Goal: Task Accomplishment & Management: Use online tool/utility

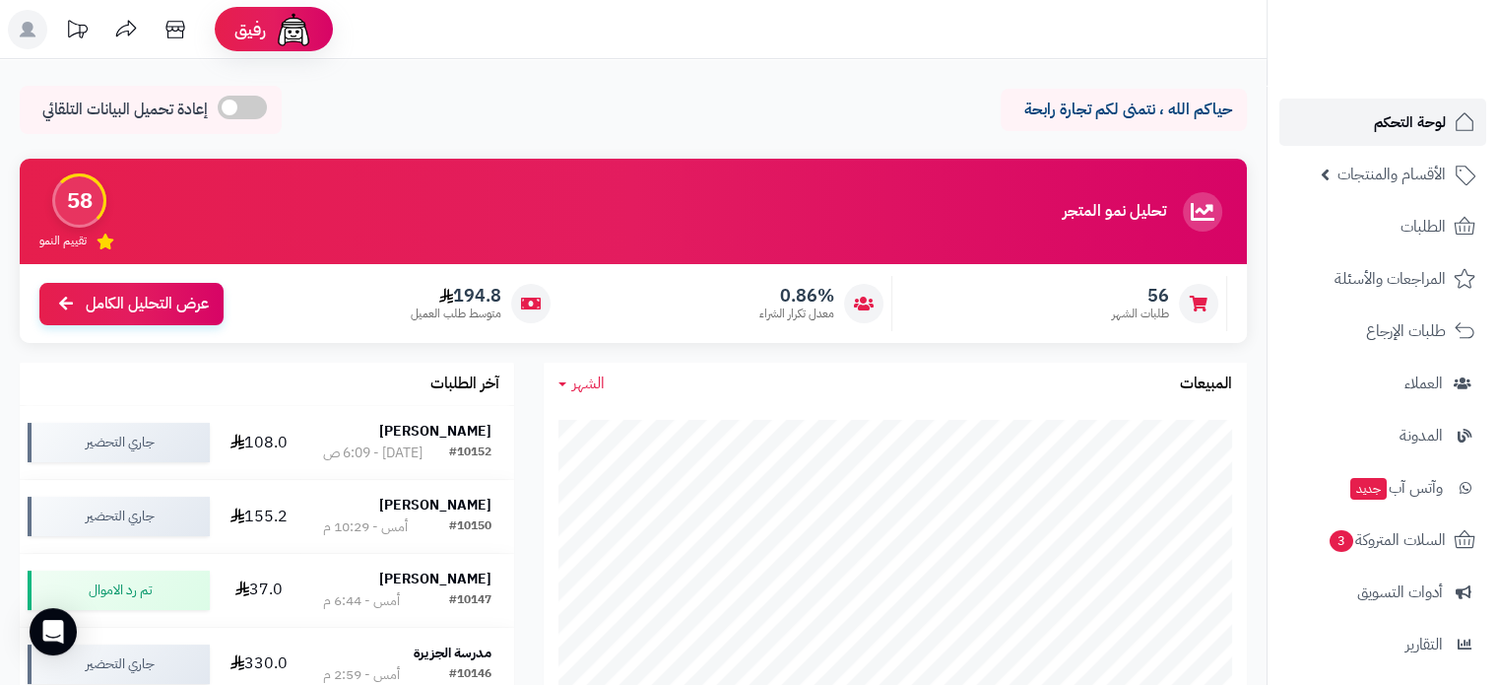
click at [1363, 125] on link "لوحة التحكم" at bounding box center [1382, 121] width 207 height 47
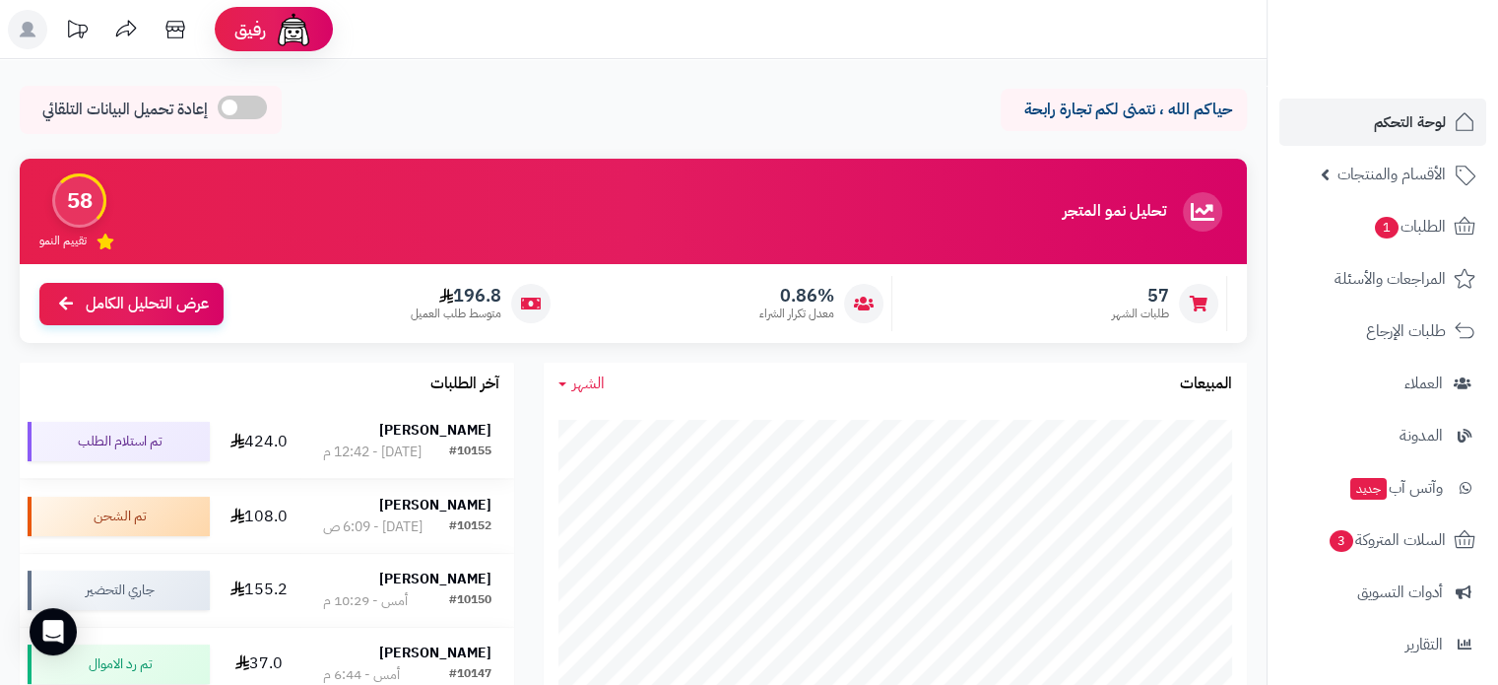
click at [459, 430] on strong "Layal Ali" at bounding box center [435, 430] width 112 height 21
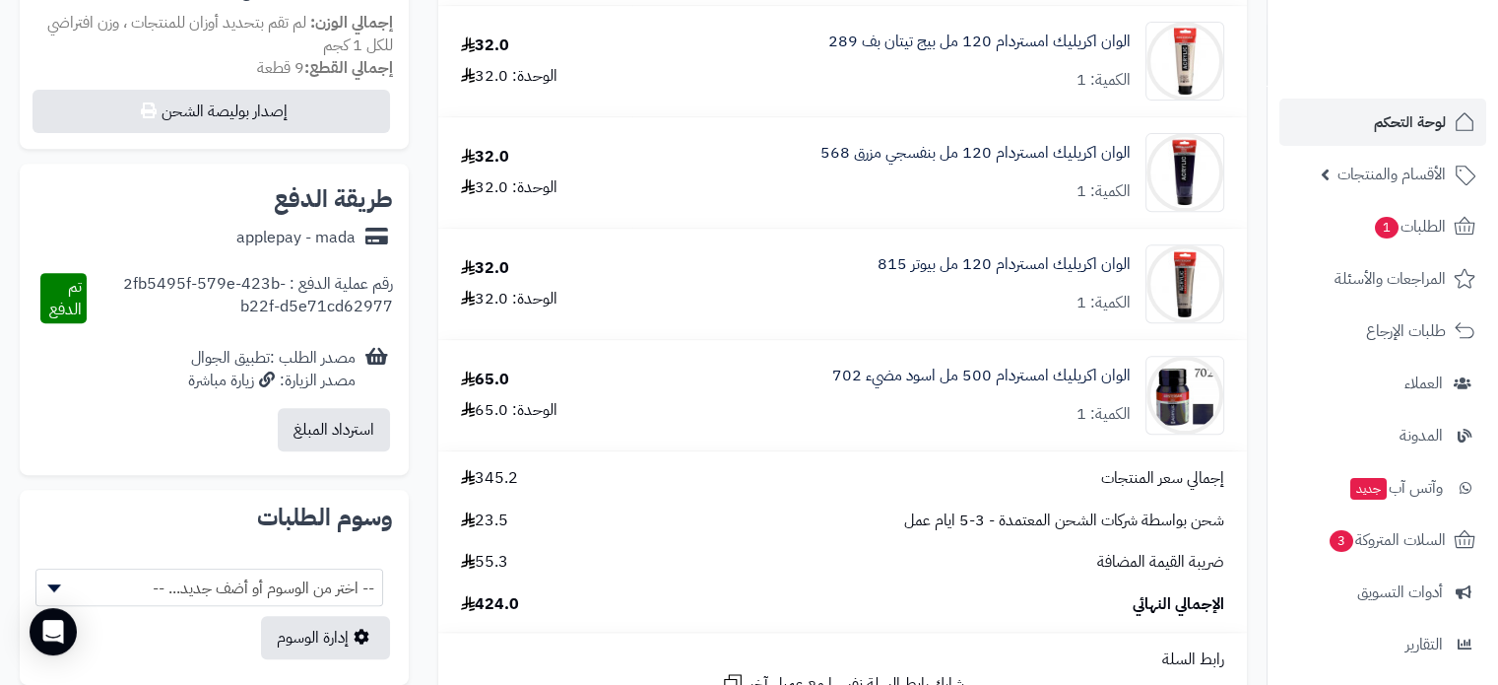
scroll to position [985, 0]
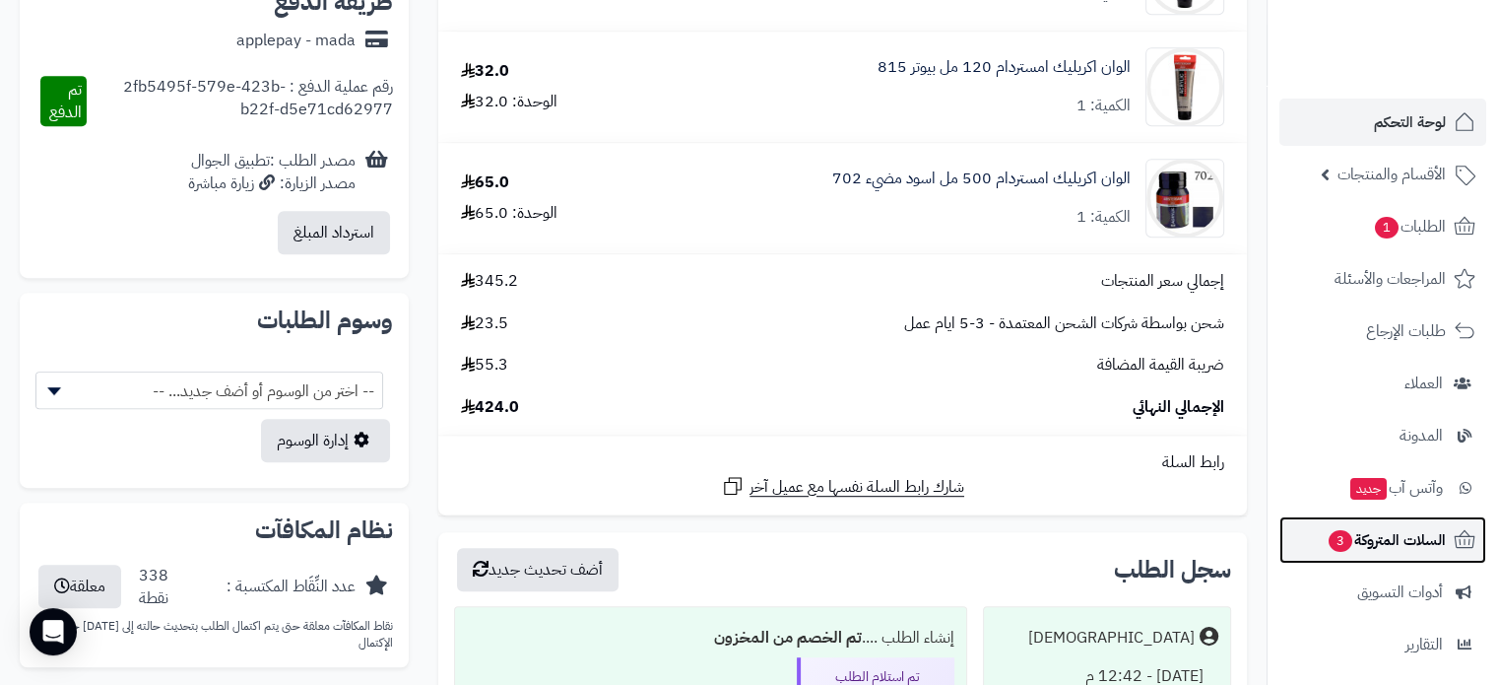
click at [1410, 531] on span "السلات المتروكة 3" at bounding box center [1386, 540] width 119 height 28
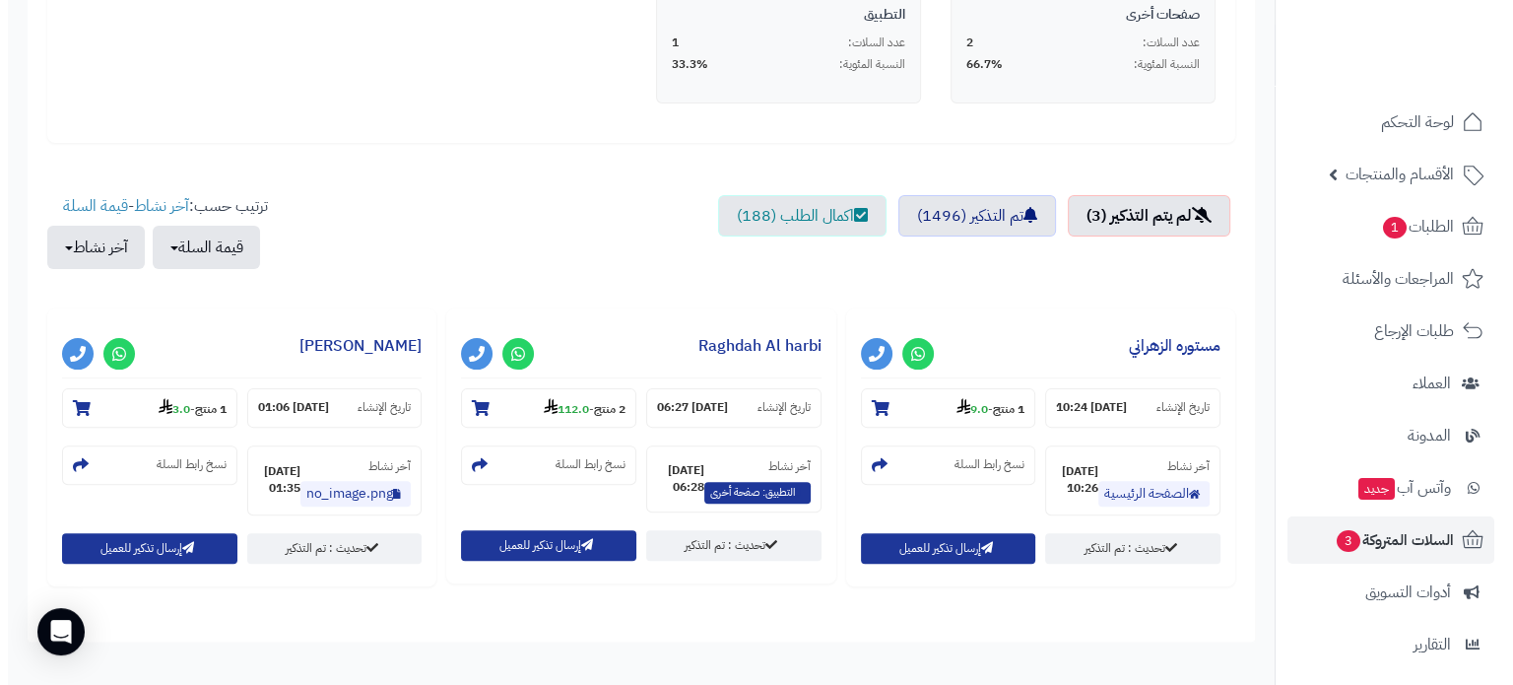
scroll to position [636, 0]
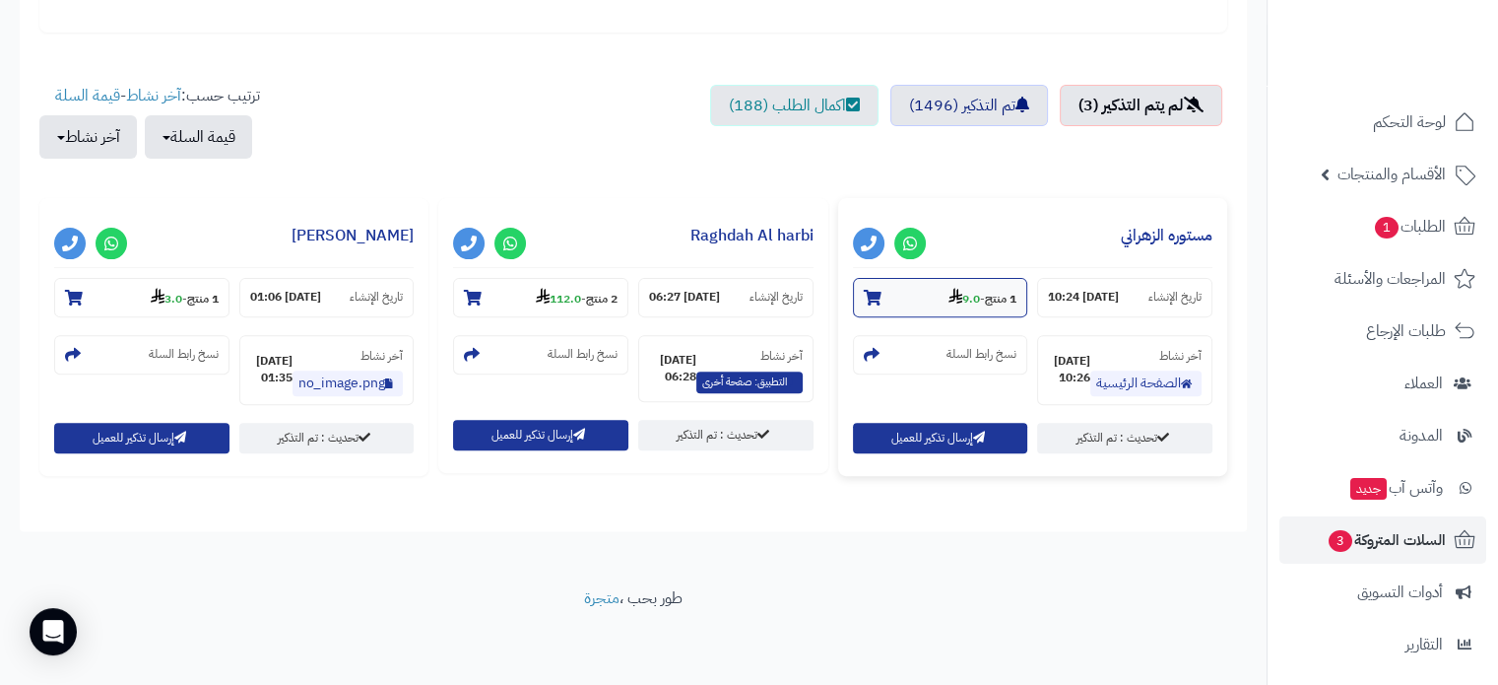
click at [956, 290] on strong "9.0" at bounding box center [964, 299] width 32 height 18
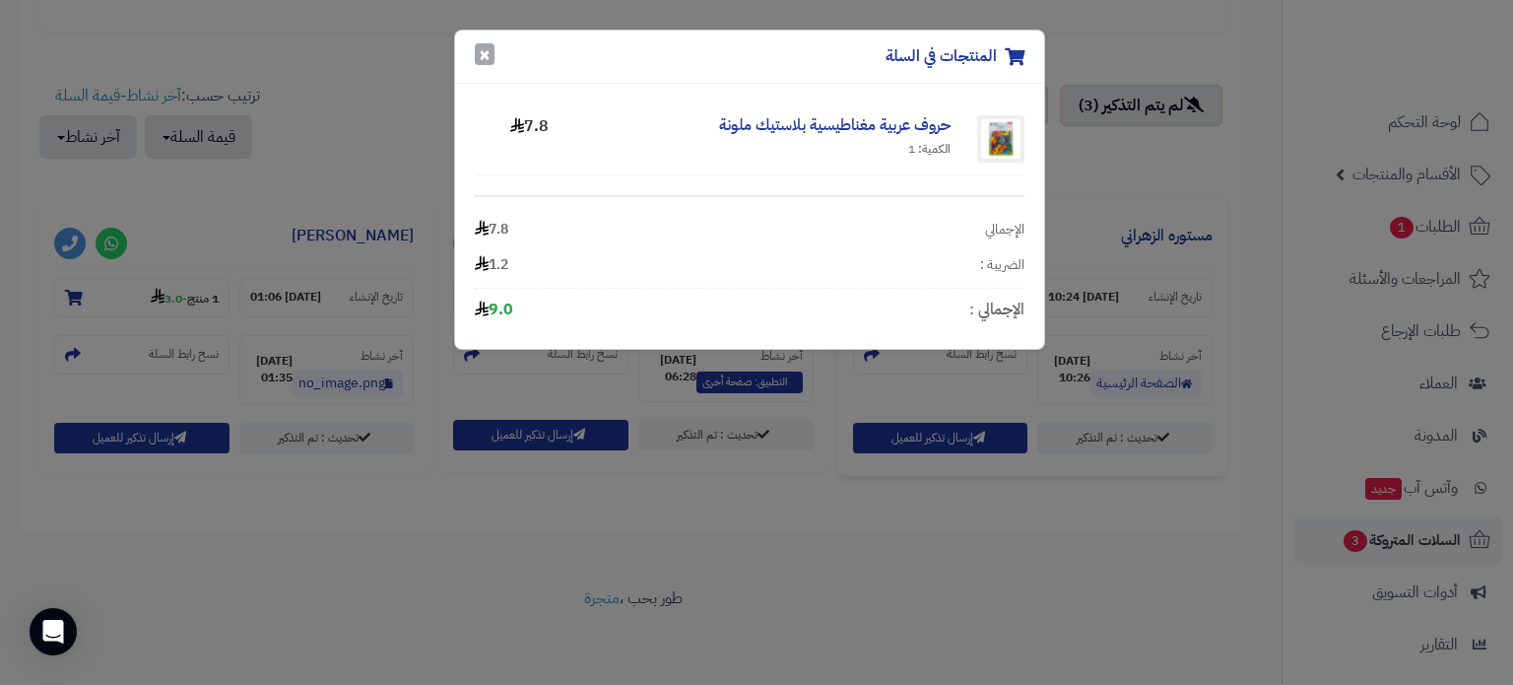
click at [490, 53] on button "×" at bounding box center [485, 54] width 20 height 22
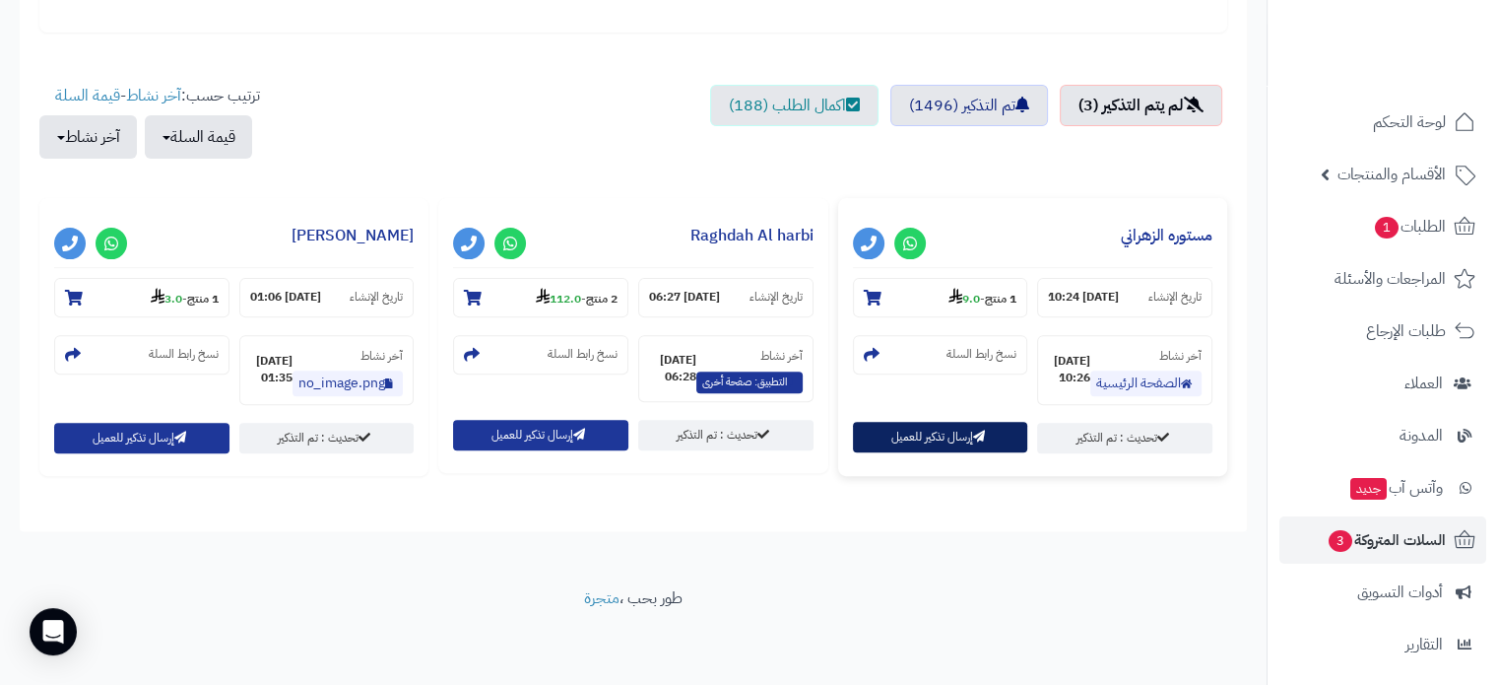
click at [934, 443] on button "إرسال تذكير للعميل" at bounding box center [940, 437] width 175 height 31
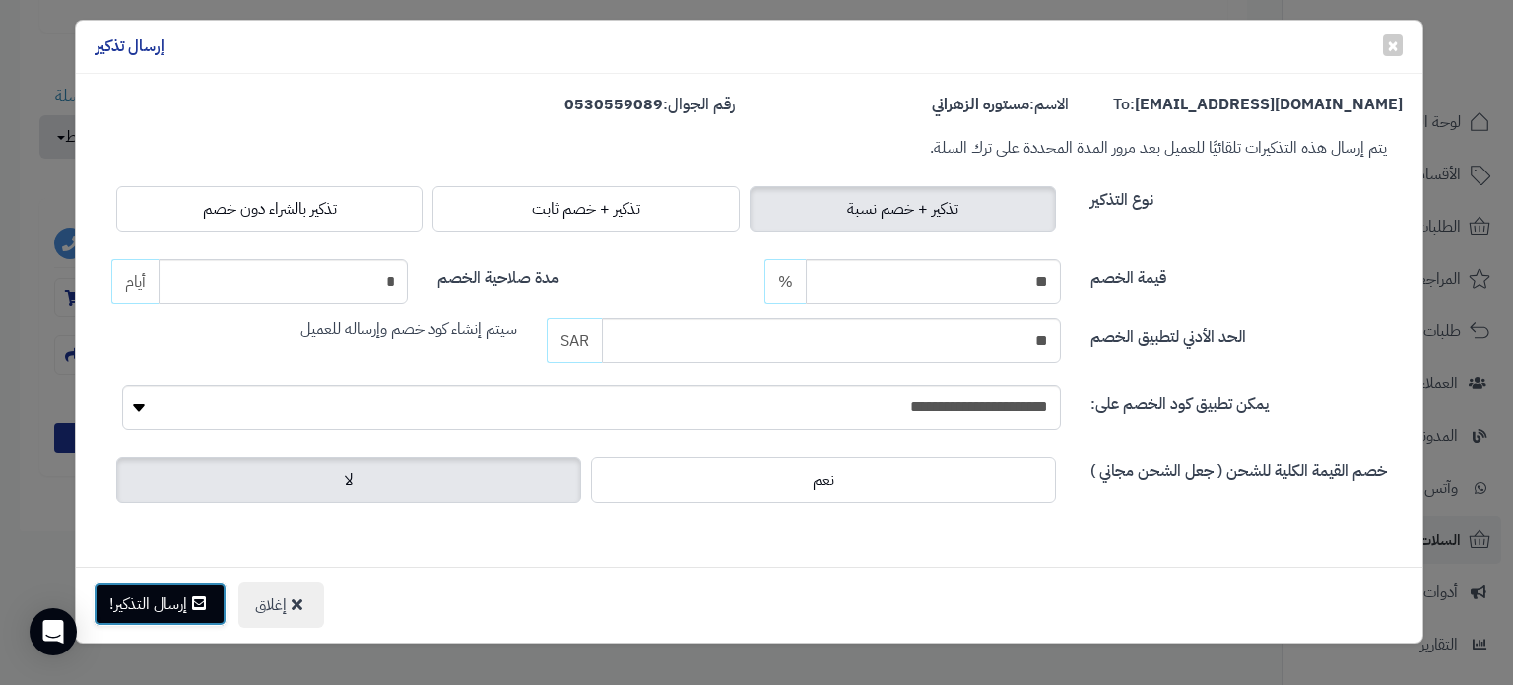
click at [152, 598] on button "إرسال التذكير!" at bounding box center [160, 603] width 133 height 43
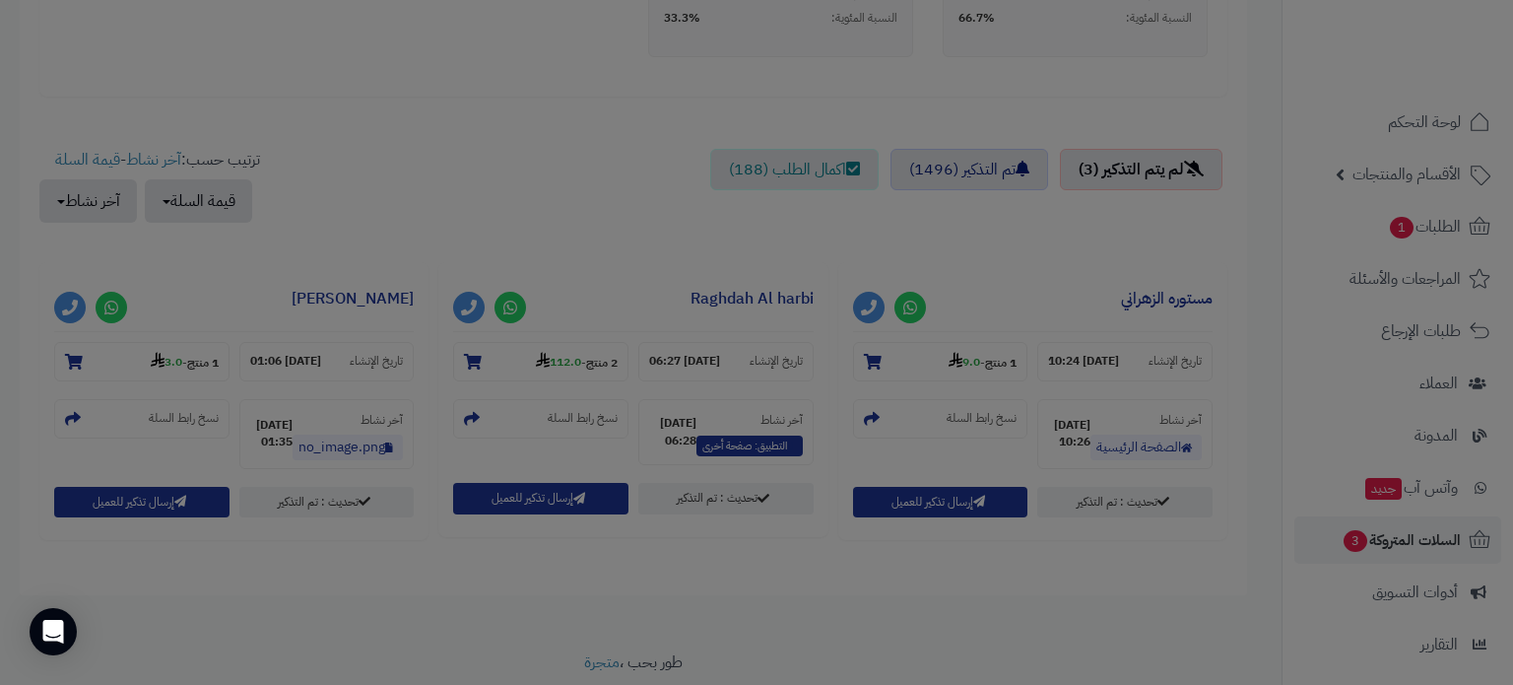
scroll to position [700, 0]
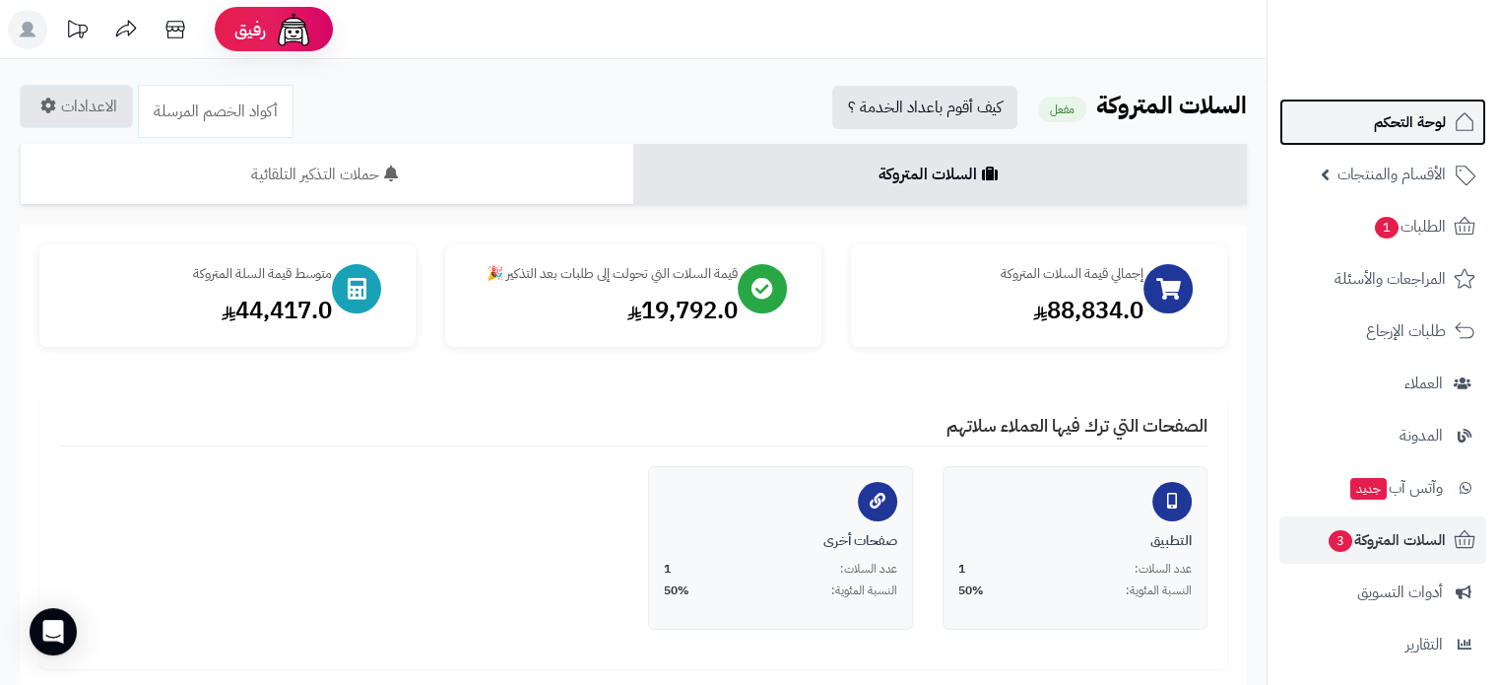
click at [1418, 114] on span "لوحة التحكم" at bounding box center [1410, 122] width 72 height 28
